Goal: Navigation & Orientation: Find specific page/section

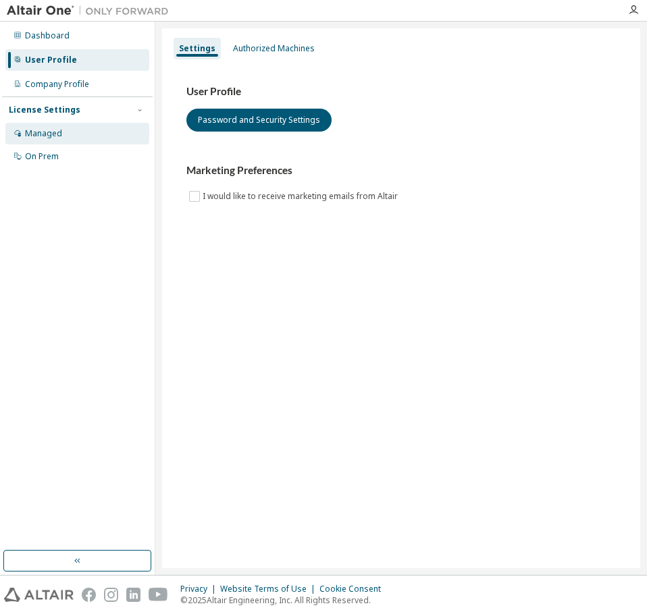
click at [43, 140] on div "Managed" at bounding box center [77, 134] width 144 height 22
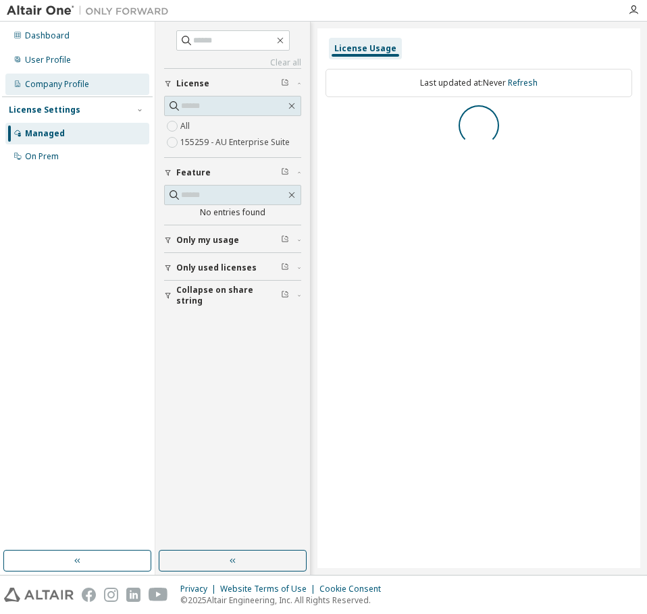
click at [61, 81] on div "Company Profile" at bounding box center [57, 84] width 64 height 11
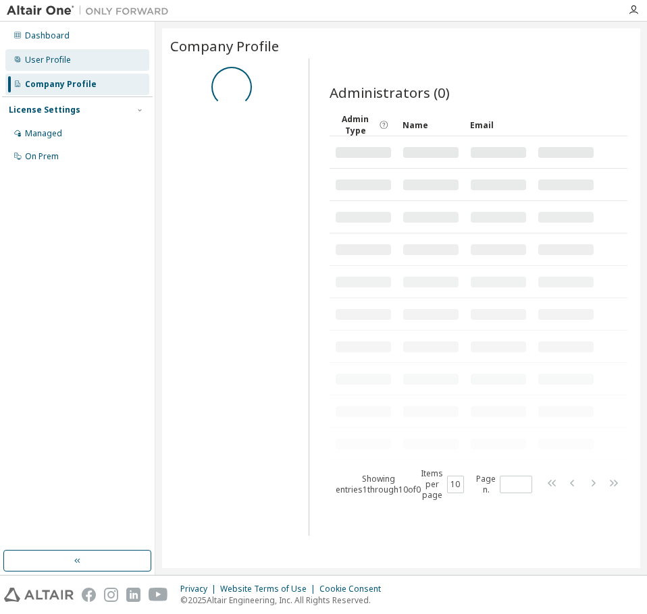
click at [62, 56] on div "User Profile" at bounding box center [48, 60] width 46 height 11
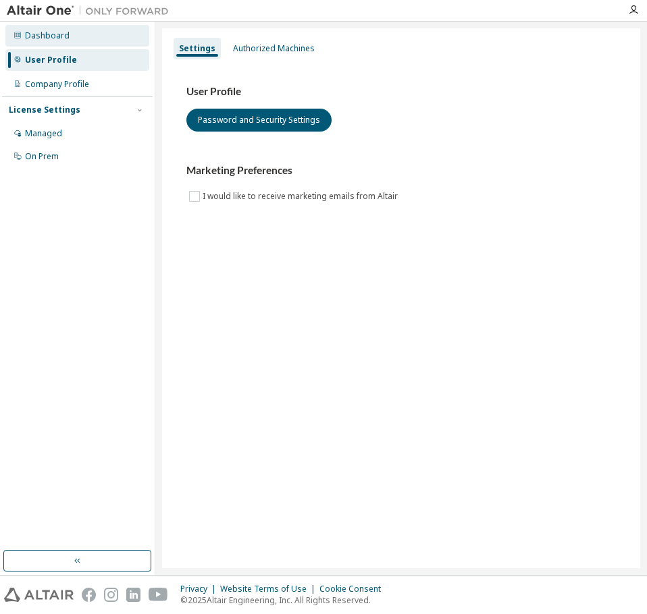
click at [64, 39] on div "Dashboard" at bounding box center [47, 35] width 45 height 11
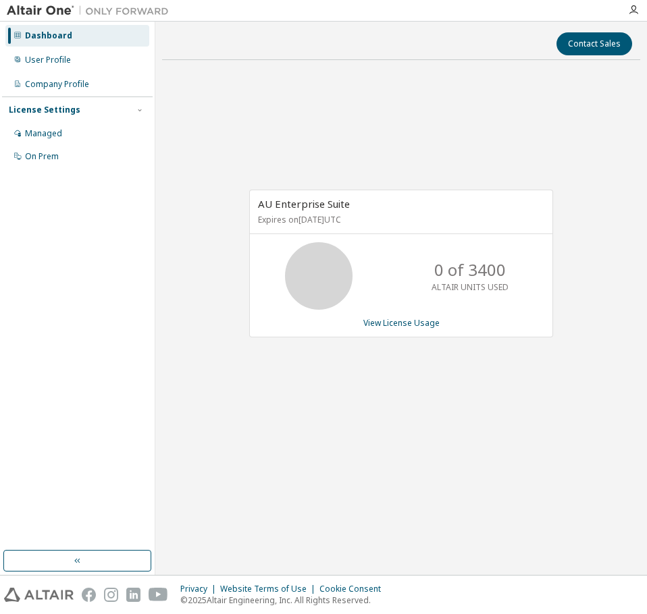
click at [408, 284] on div "0 of 3400 ALTAIR UNITS USED" at bounding box center [401, 276] width 302 height 68
click at [433, 284] on p "ALTAIR UNITS USED" at bounding box center [469, 287] width 77 height 11
drag, startPoint x: 450, startPoint y: 284, endPoint x: 457, endPoint y: 278, distance: 9.1
click at [452, 282] on p "ALTAIR UNITS USED" at bounding box center [469, 287] width 77 height 11
click at [457, 278] on p "0 of 3400" at bounding box center [470, 270] width 72 height 23
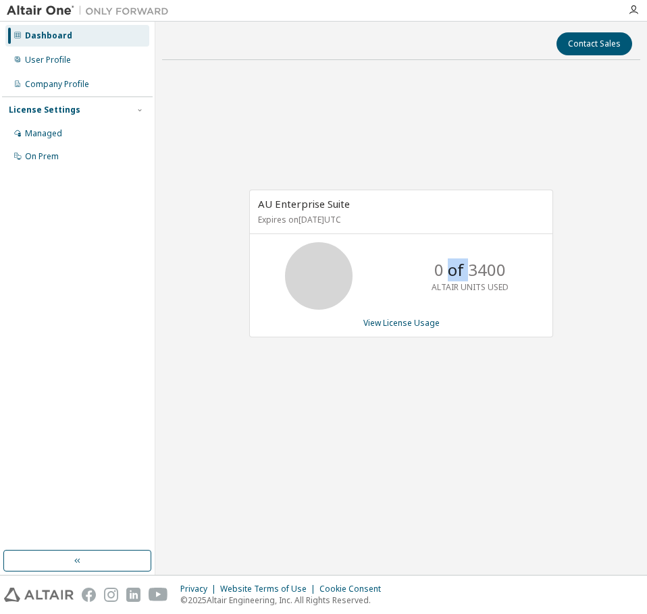
click at [457, 278] on p "0 of 3400" at bounding box center [470, 270] width 72 height 23
click at [448, 284] on p "ALTAIR UNITS USED" at bounding box center [469, 287] width 77 height 11
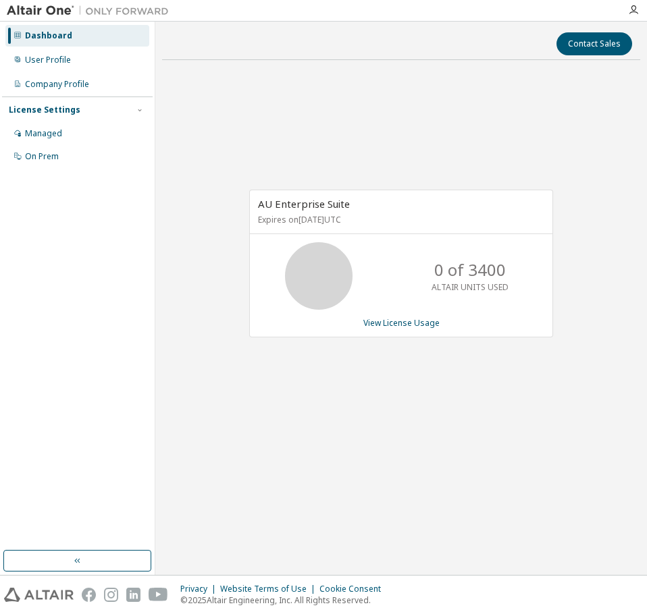
click at [297, 204] on span "AU Enterprise Suite" at bounding box center [304, 204] width 92 height 14
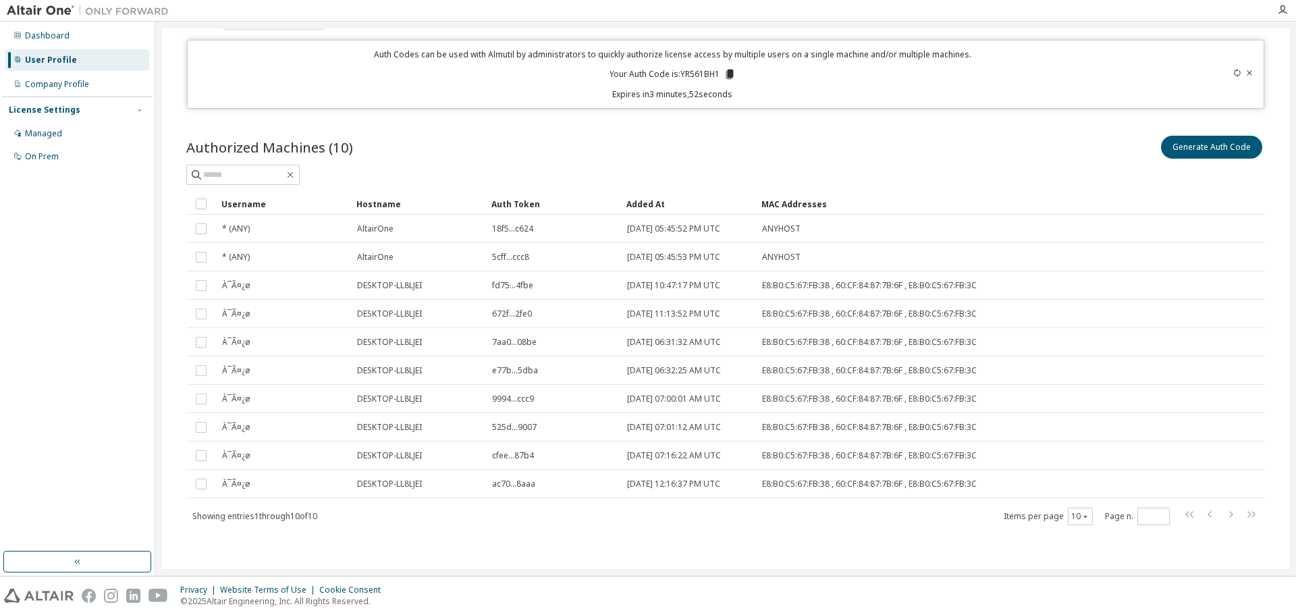
scroll to position [29, 0]
